Goal: Task Accomplishment & Management: Manage account settings

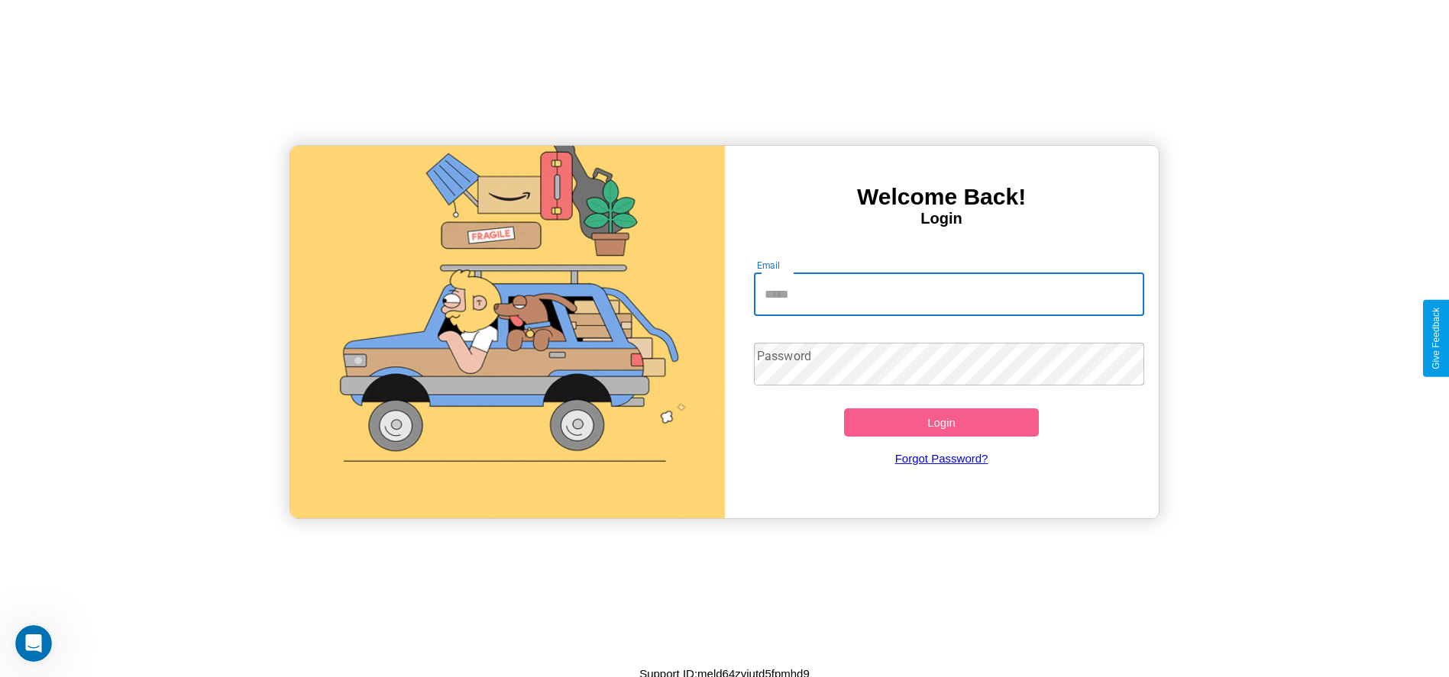
click at [948, 294] on input "Email" at bounding box center [949, 294] width 390 height 43
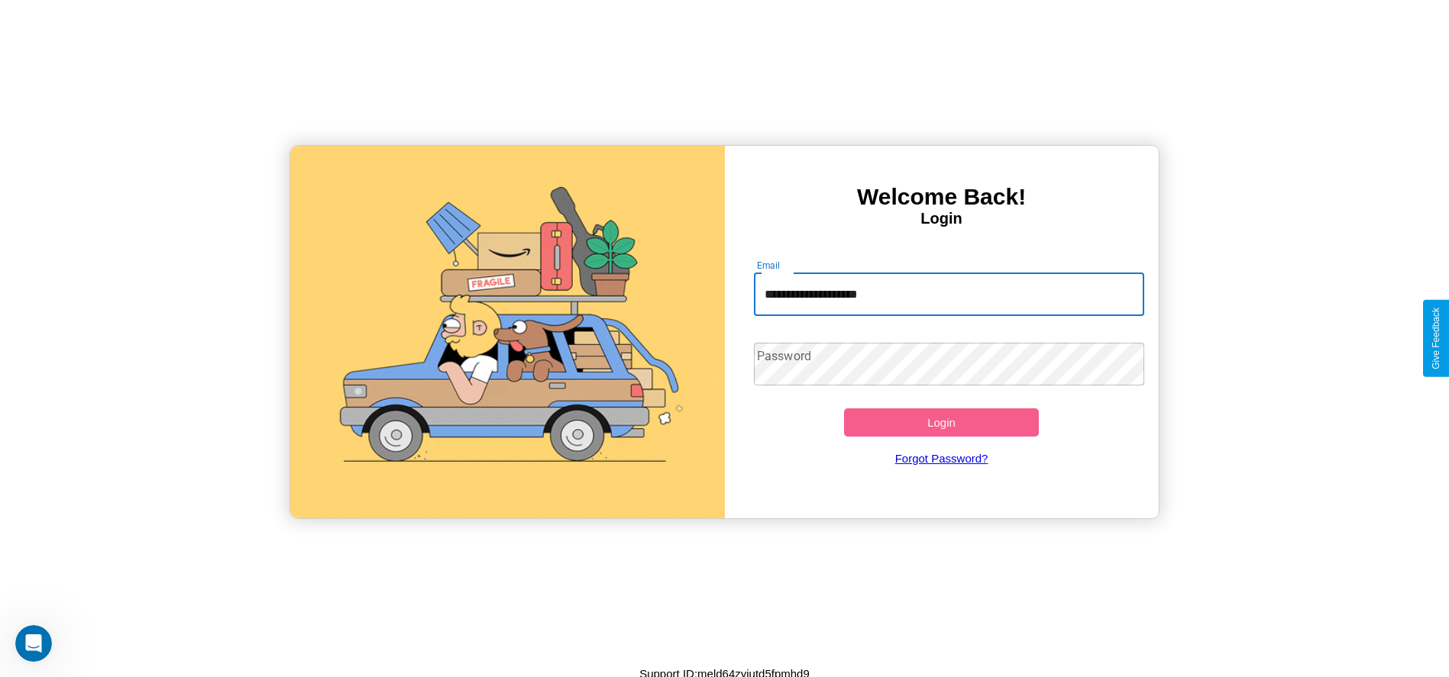
type input "**********"
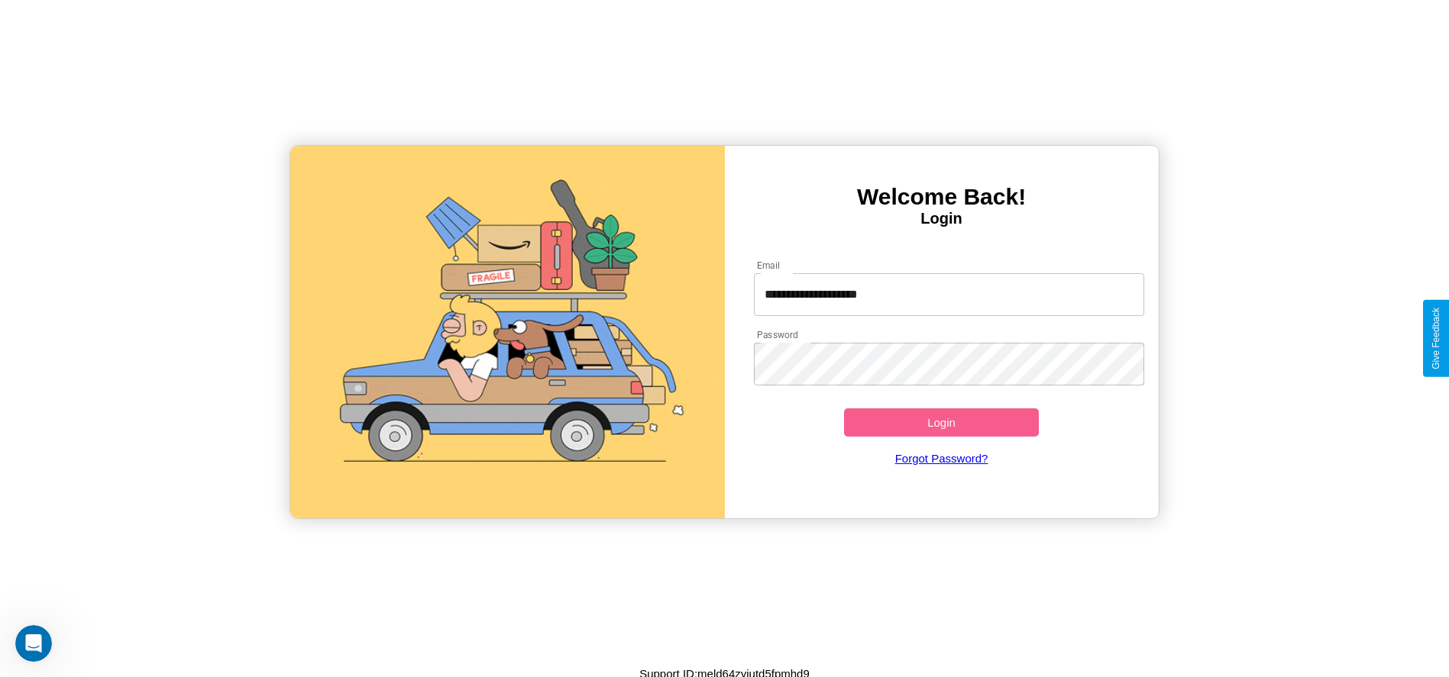
click at [941, 422] on button "Login" at bounding box center [941, 423] width 195 height 28
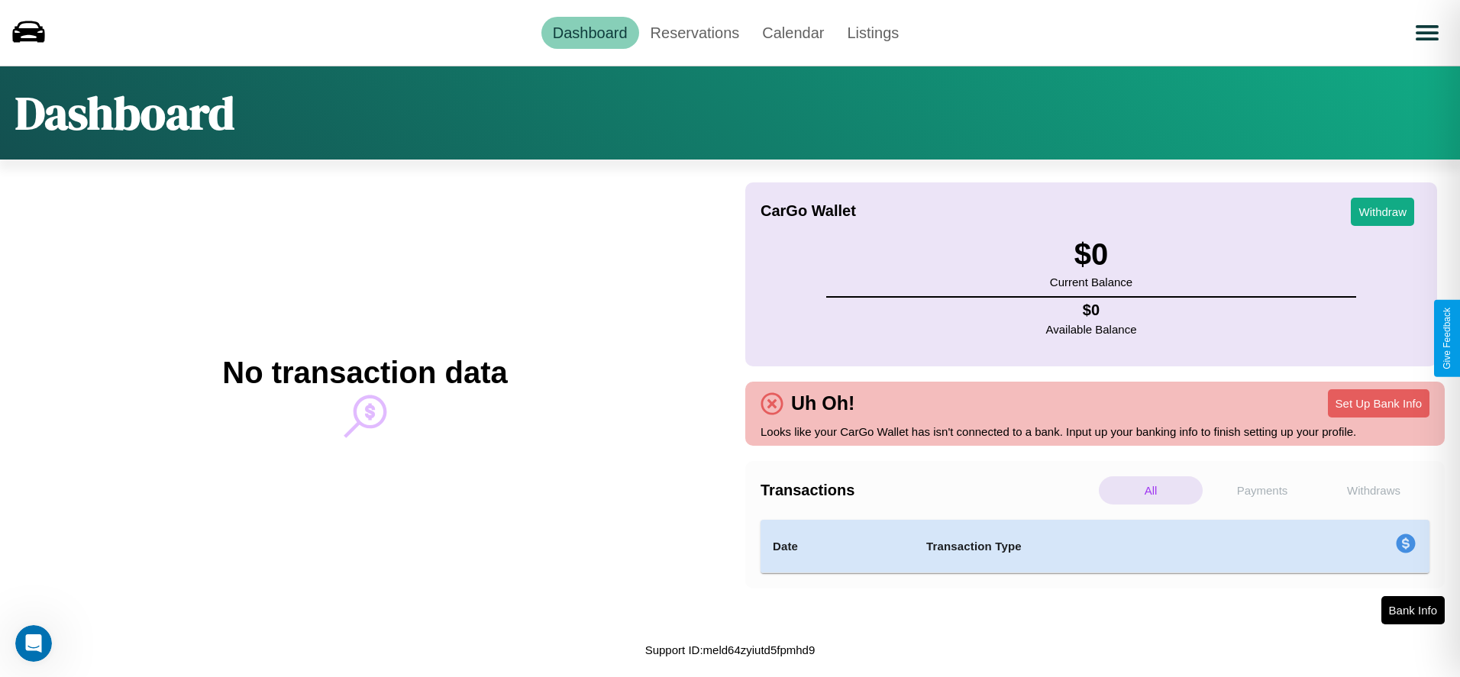
click at [1151, 490] on p "All" at bounding box center [1151, 491] width 104 height 28
click at [1262, 490] on p "Payments" at bounding box center [1262, 491] width 104 height 28
click at [1374, 490] on p "Withdraws" at bounding box center [1374, 491] width 104 height 28
click at [694, 32] on link "Reservations" at bounding box center [695, 33] width 112 height 32
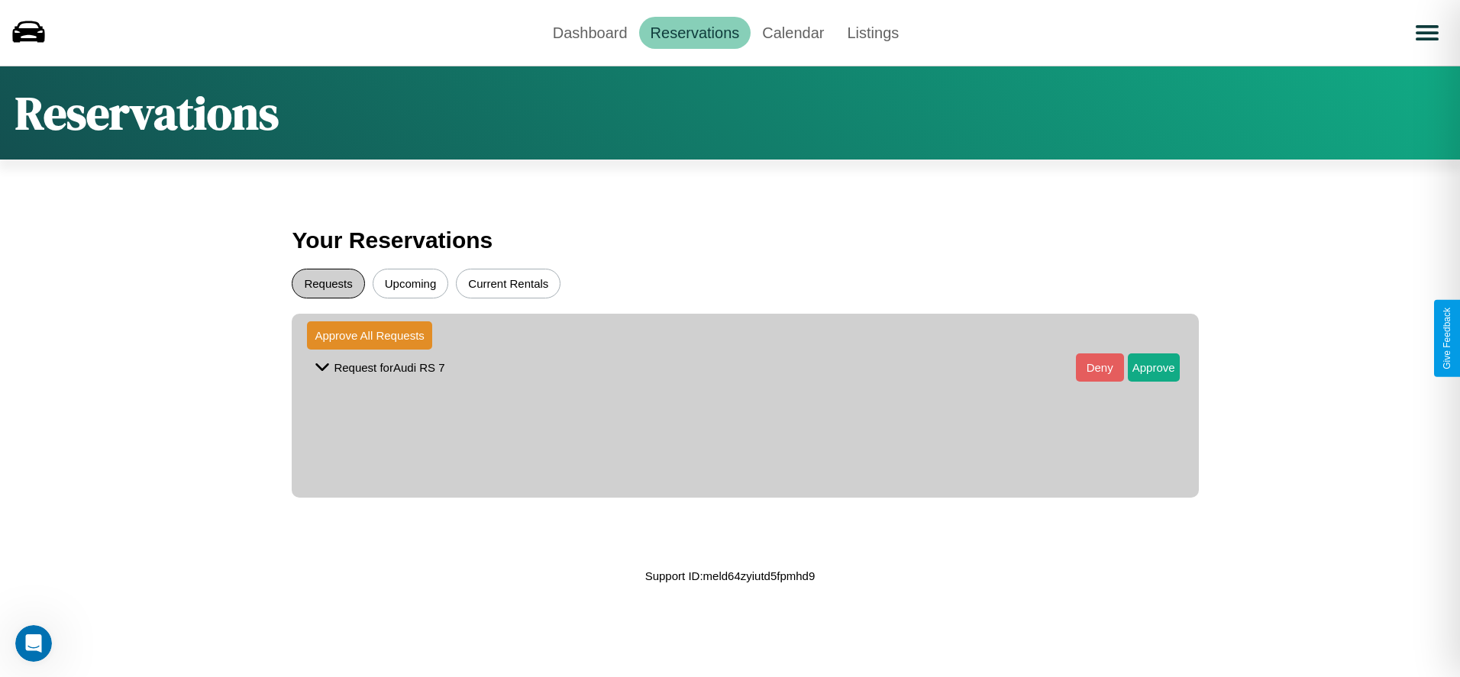
click at [328, 283] on button "Requests" at bounding box center [328, 284] width 73 height 30
click at [1142, 367] on button "Approve" at bounding box center [1154, 368] width 52 height 28
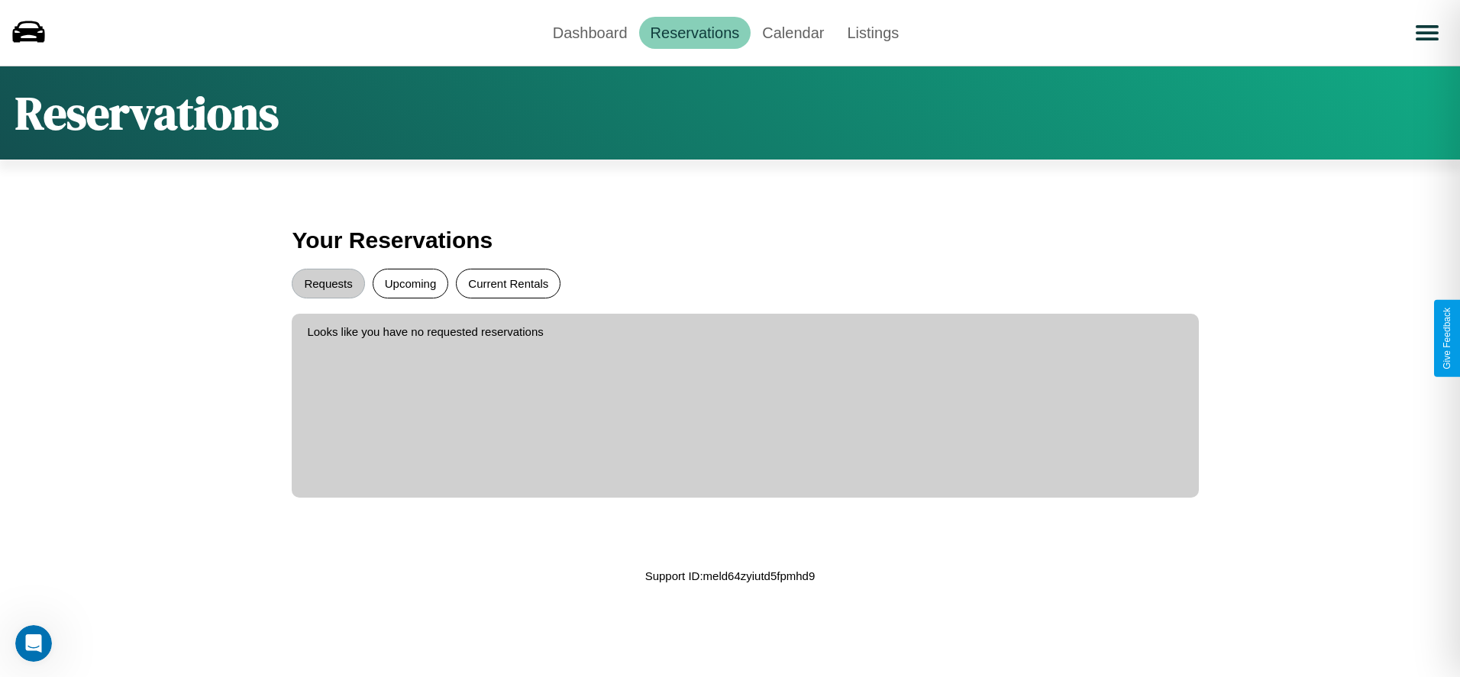
click at [508, 283] on button "Current Rentals" at bounding box center [508, 284] width 105 height 30
